Goal: Navigation & Orientation: Find specific page/section

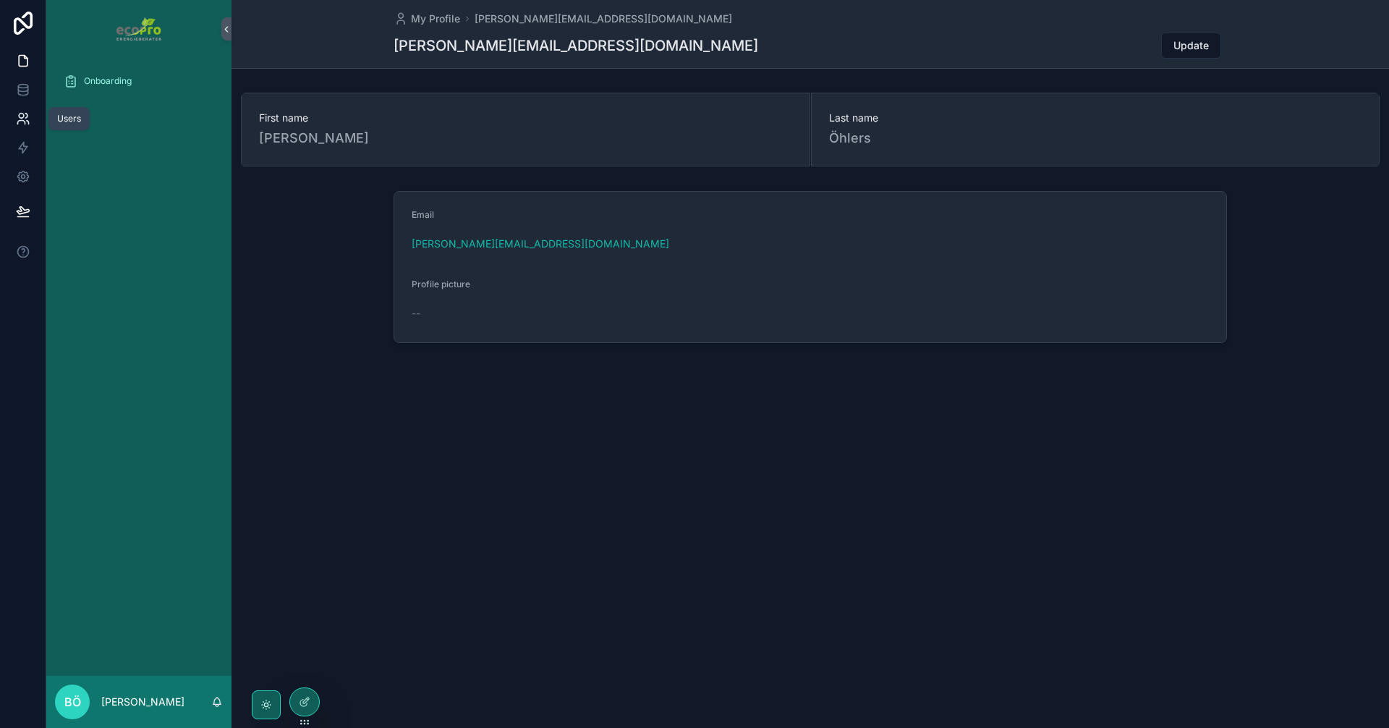
click at [16, 122] on icon at bounding box center [23, 118] width 14 height 14
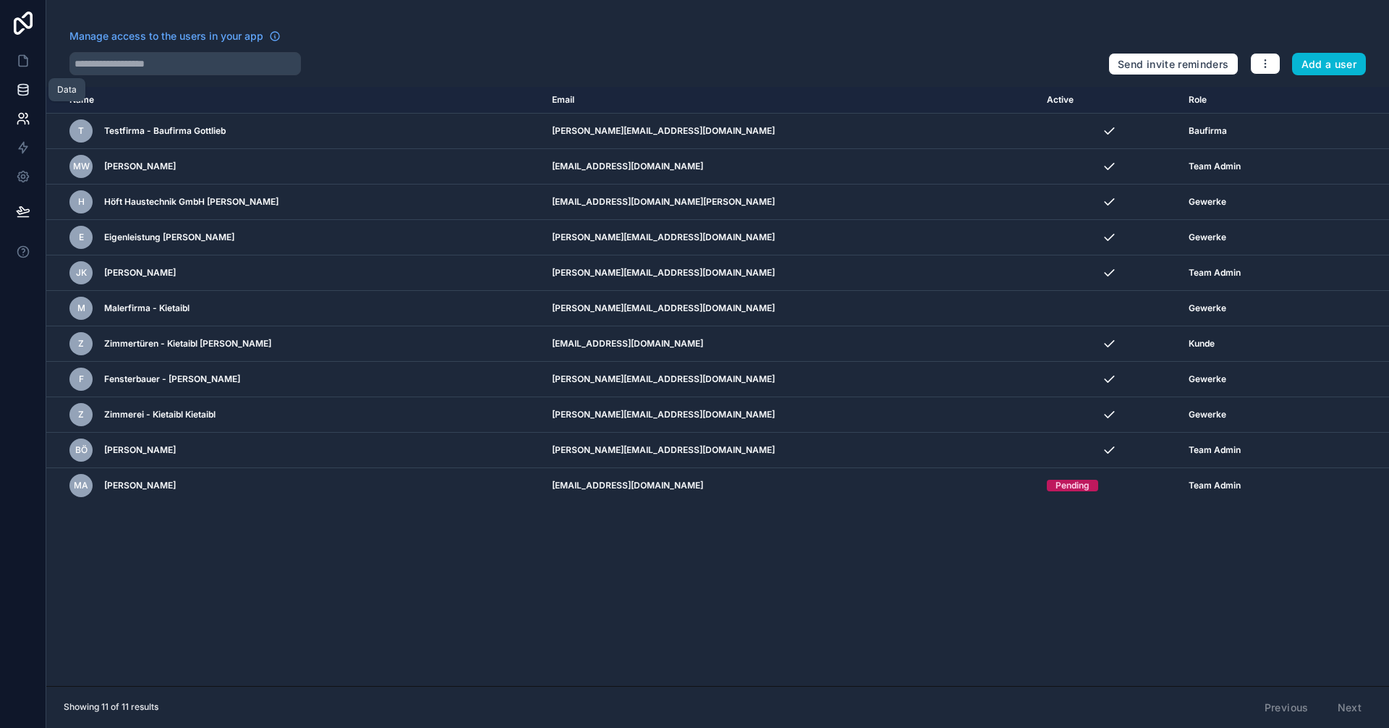
click at [30, 84] on icon at bounding box center [23, 89] width 14 height 14
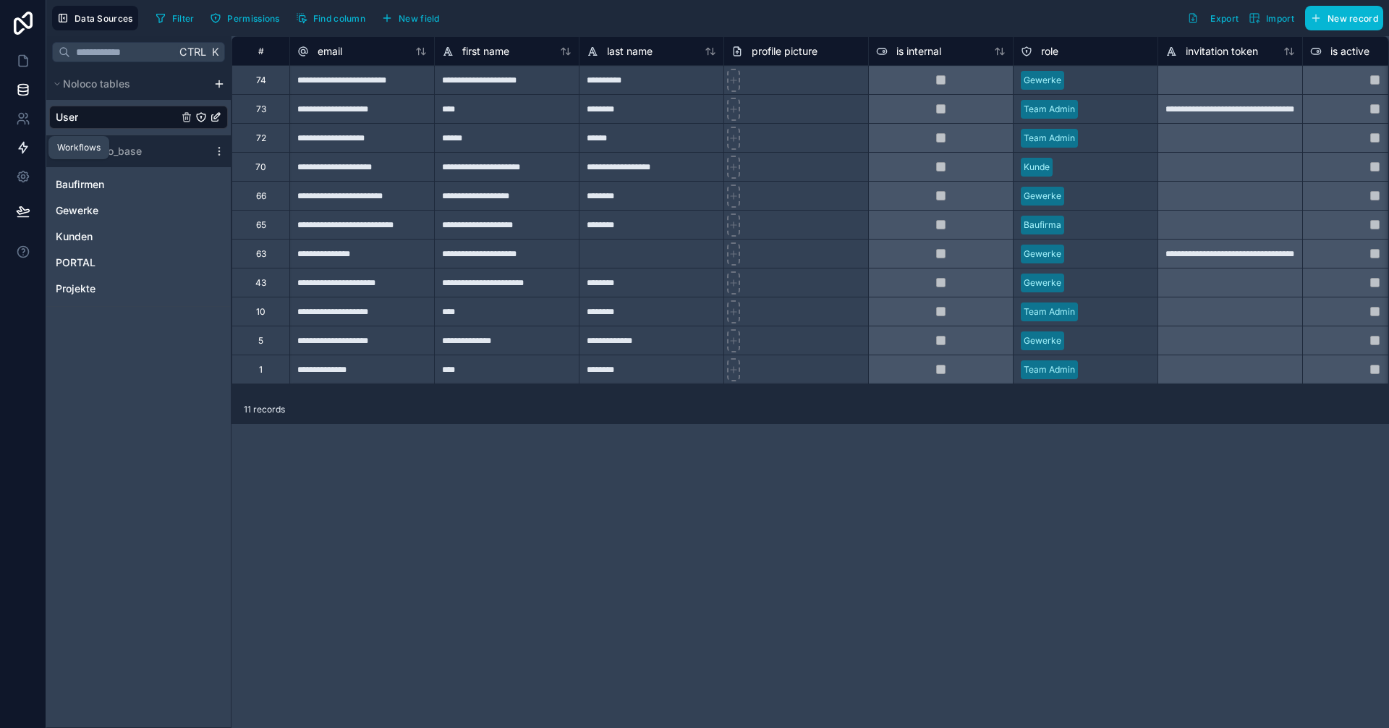
click at [20, 142] on icon at bounding box center [23, 147] width 14 height 14
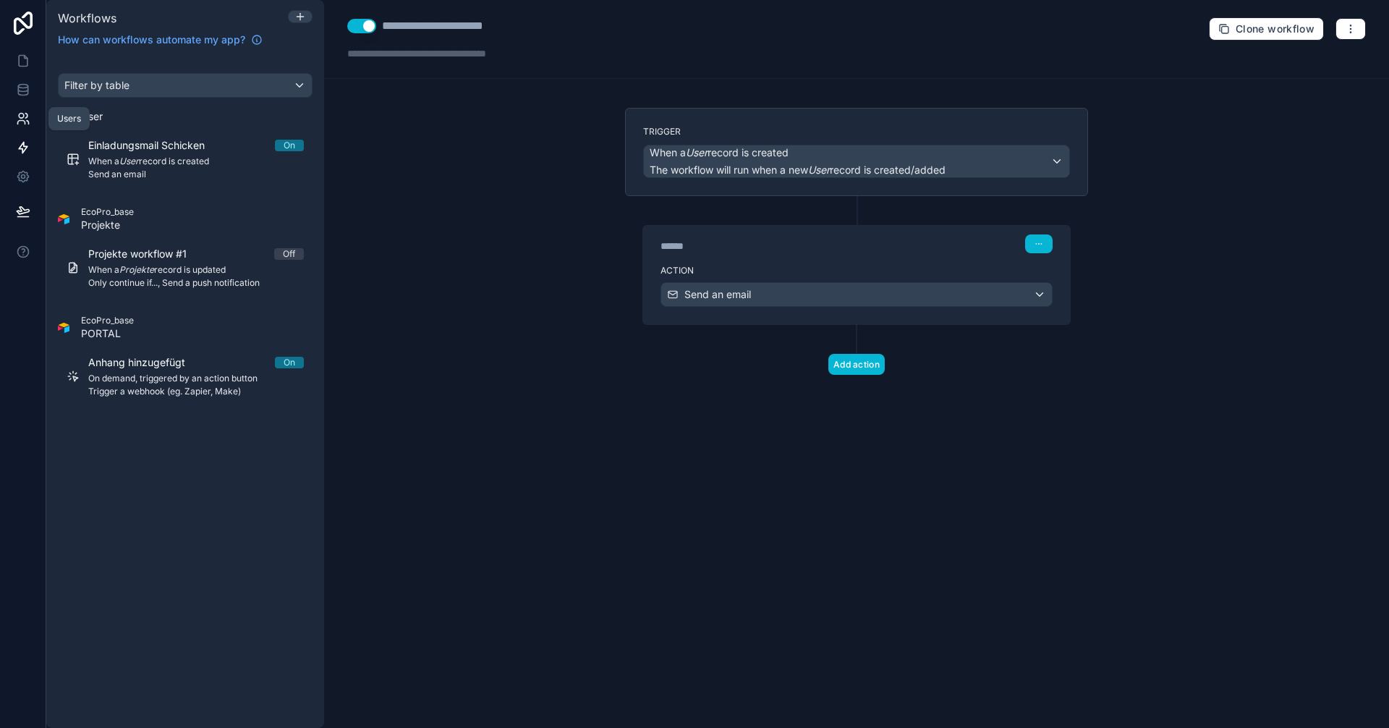
click at [33, 111] on link at bounding box center [23, 118] width 46 height 29
